Goal: Task Accomplishment & Management: Complete application form

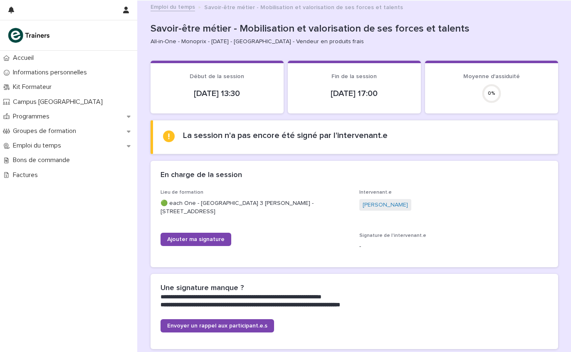
click at [205, 237] on span "Ajouter ma signature" at bounding box center [195, 240] width 57 height 6
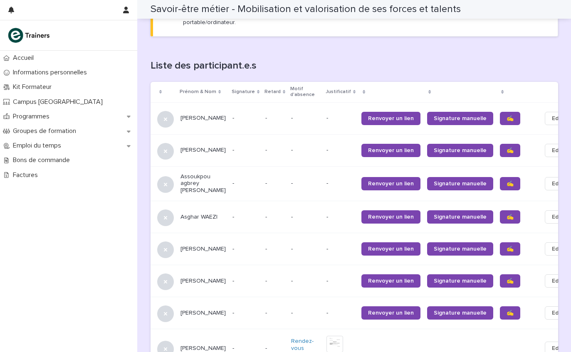
scroll to position [486, 0]
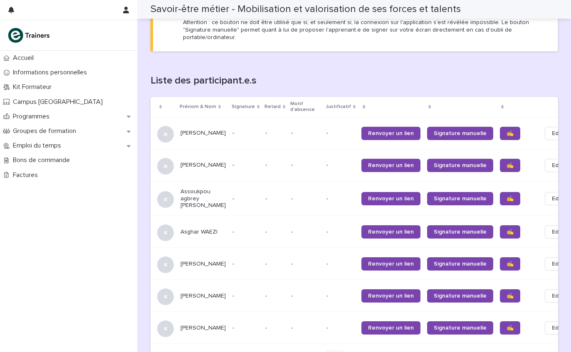
click at [507, 131] on span "✍️" at bounding box center [510, 134] width 7 height 6
click at [507, 163] on span "✍️" at bounding box center [510, 166] width 7 height 6
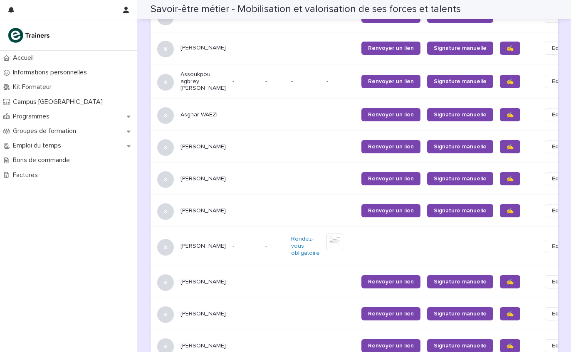
scroll to position [603, 0]
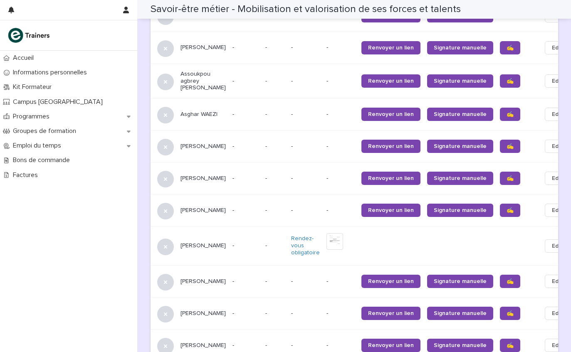
click at [500, 108] on link "✍️" at bounding box center [510, 114] width 20 height 13
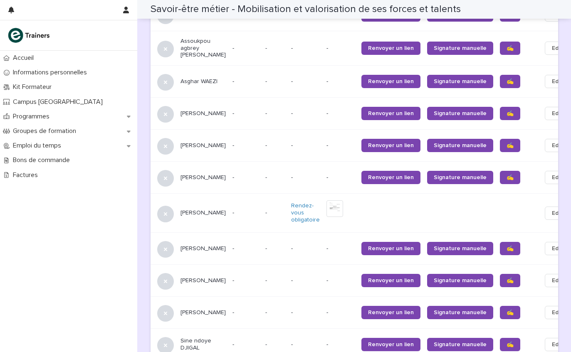
scroll to position [637, 0]
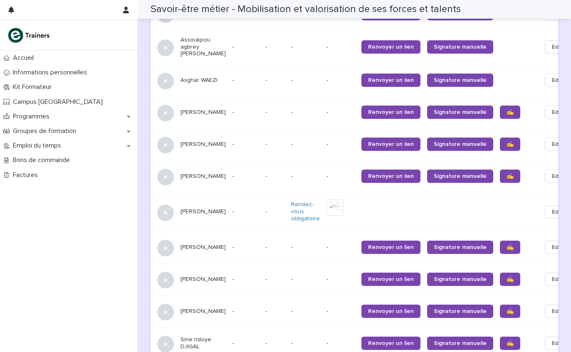
click at [507, 109] on span "✍️" at bounding box center [510, 112] width 7 height 6
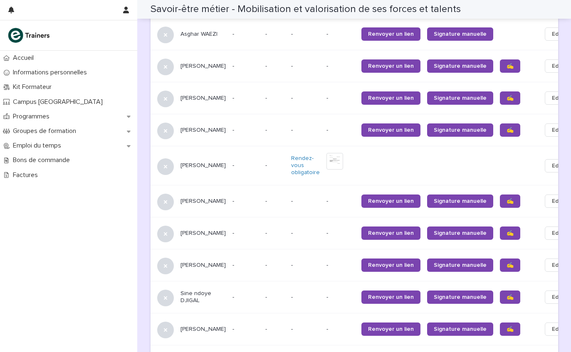
scroll to position [683, 0]
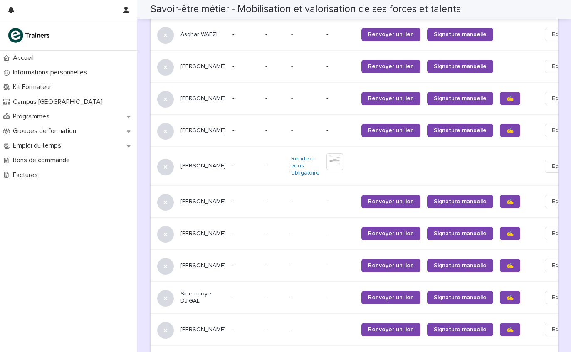
click at [507, 128] on span "✍️" at bounding box center [510, 131] width 7 height 6
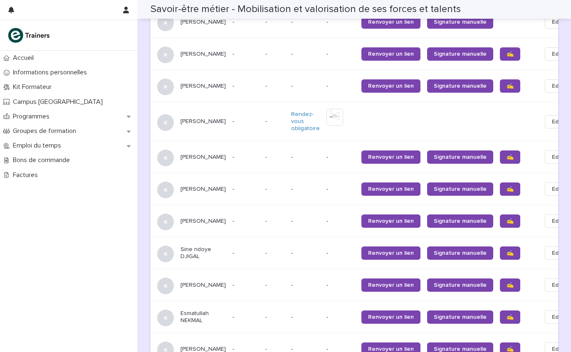
scroll to position [752, 0]
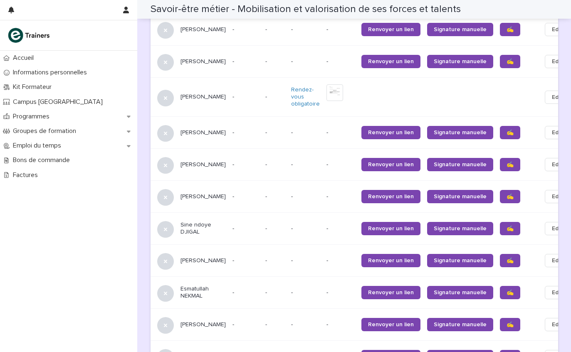
click at [507, 130] on span "✍️" at bounding box center [510, 133] width 7 height 6
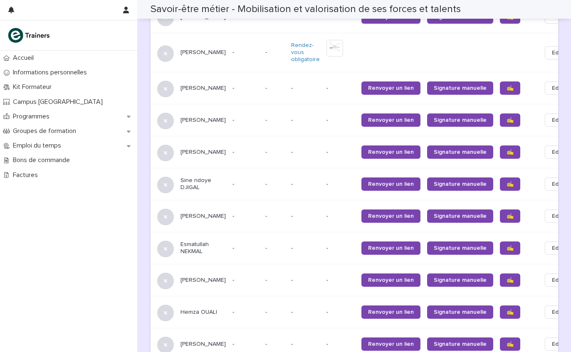
scroll to position [798, 0]
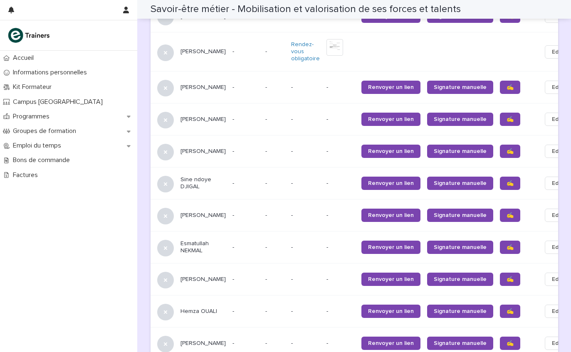
click at [500, 113] on link "✍️" at bounding box center [510, 119] width 20 height 13
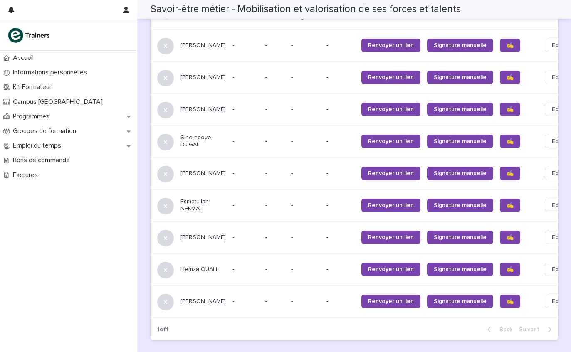
scroll to position [841, 0]
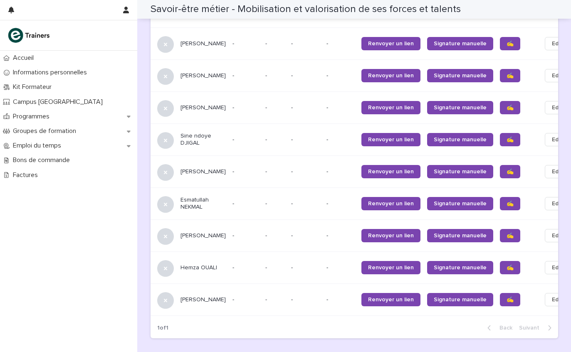
click at [507, 105] on span "✍️" at bounding box center [510, 108] width 7 height 6
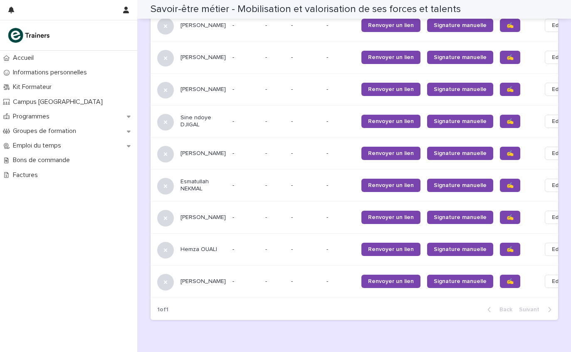
scroll to position [859, 0]
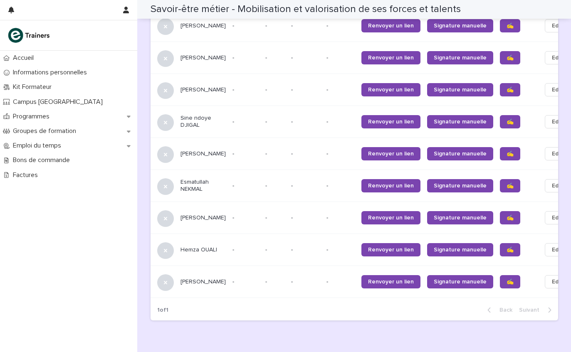
click at [507, 119] on span "✍️" at bounding box center [510, 122] width 7 height 6
click at [500, 147] on link "✍️" at bounding box center [510, 153] width 20 height 13
click at [507, 183] on span "✍️" at bounding box center [510, 186] width 7 height 6
click at [507, 215] on span "✍️" at bounding box center [510, 218] width 7 height 6
click at [500, 243] on link "✍️" at bounding box center [510, 249] width 20 height 13
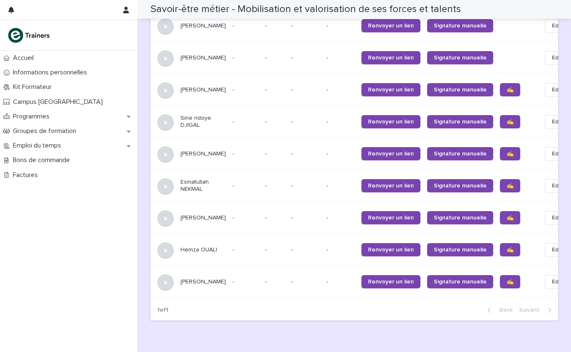
click at [500, 275] on link "✍️" at bounding box center [510, 281] width 20 height 13
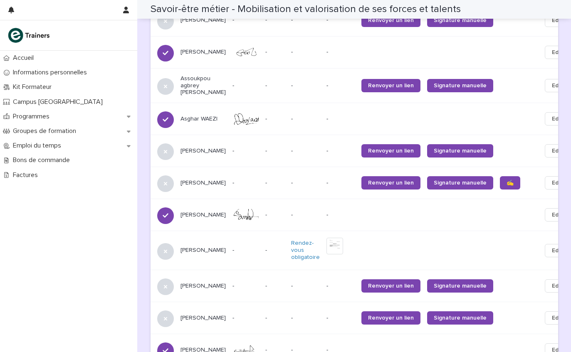
scroll to position [598, 0]
